Goal: Task Accomplishment & Management: Complete application form

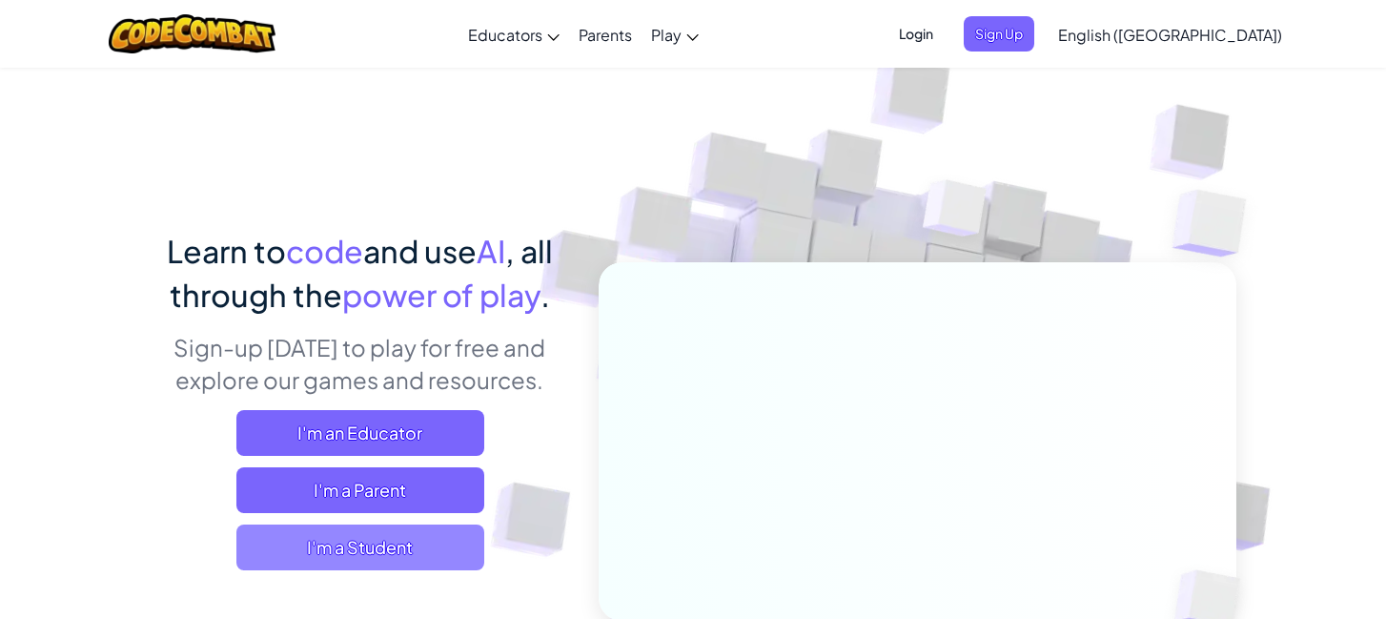
click at [345, 540] on span "I'm a Student" at bounding box center [360, 547] width 248 height 46
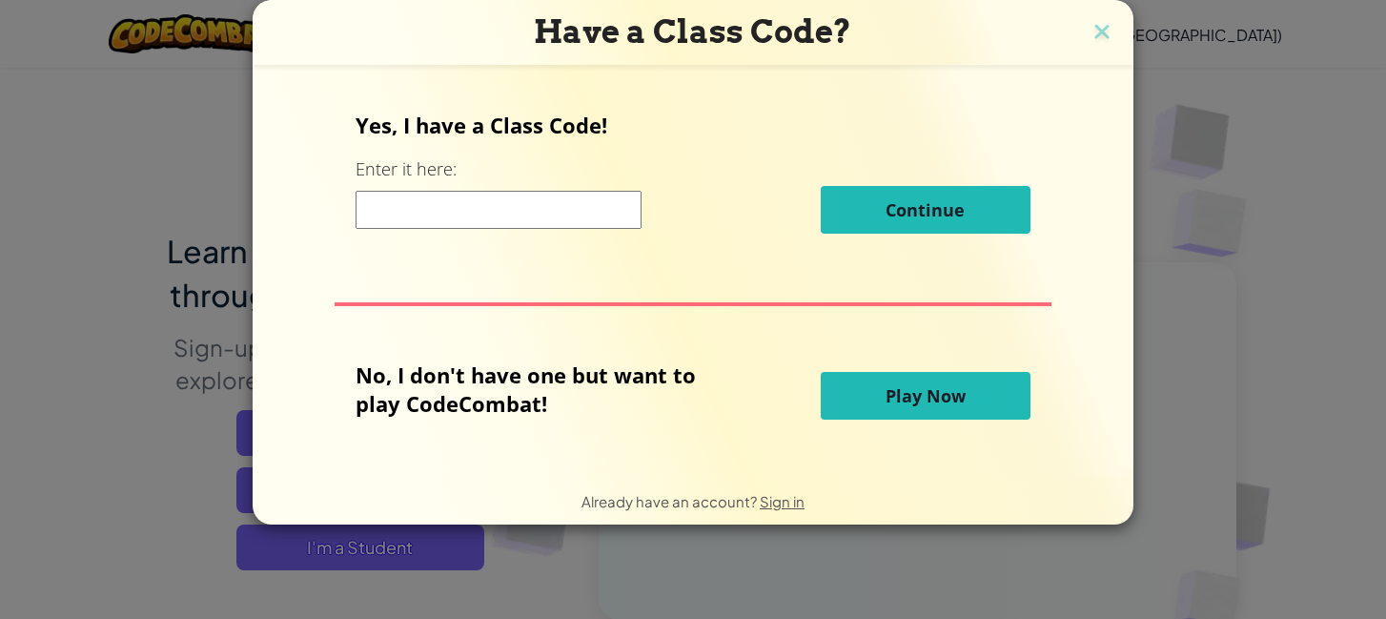
click at [1320, 113] on div "Have a Class Code? Yes, I have a Class Code! Enter it here: Continue No, I don'…" at bounding box center [693, 309] width 1386 height 619
click at [1199, 197] on div "Have a Class Code? Yes, I have a Class Code! Enter it here: Continue No, I don'…" at bounding box center [693, 309] width 1386 height 619
click at [1078, 32] on h3 "Have a Class Code?" at bounding box center [693, 31] width 852 height 39
click at [1101, 32] on img at bounding box center [1102, 33] width 25 height 29
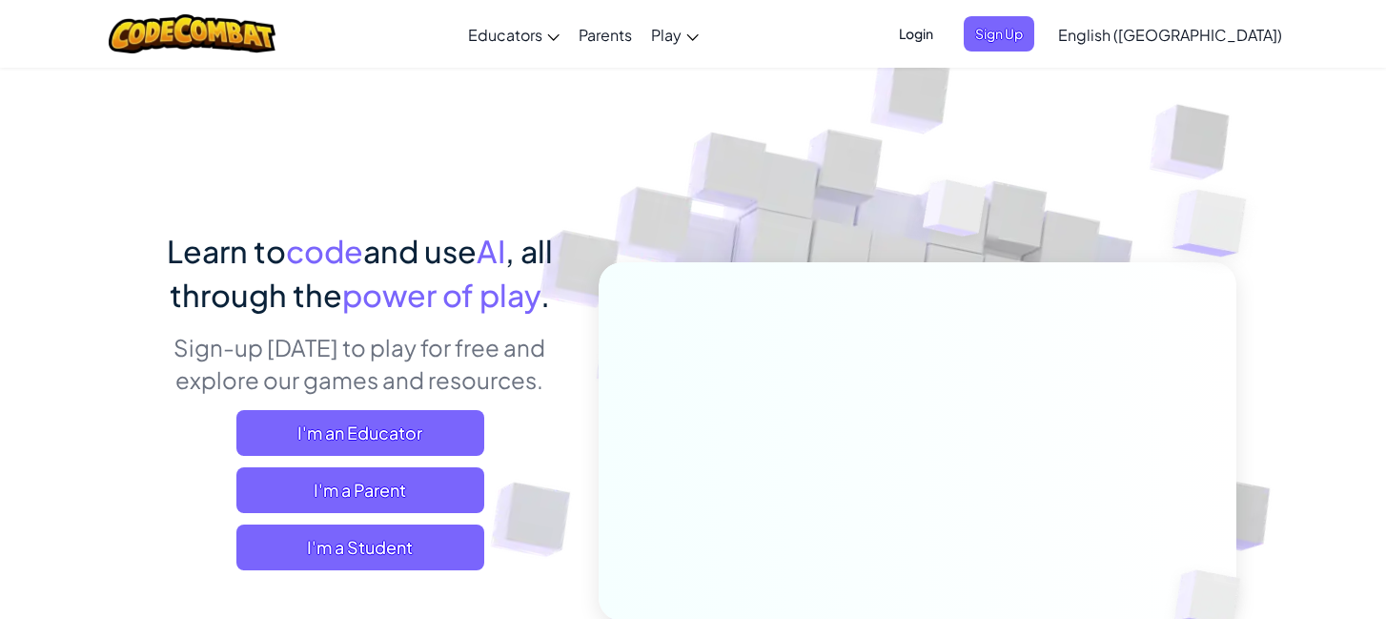
click at [997, 31] on ul "Login Sign Up" at bounding box center [961, 33] width 166 height 35
click at [945, 26] on span "Login" at bounding box center [916, 33] width 57 height 35
